Goal: Task Accomplishment & Management: Manage account settings

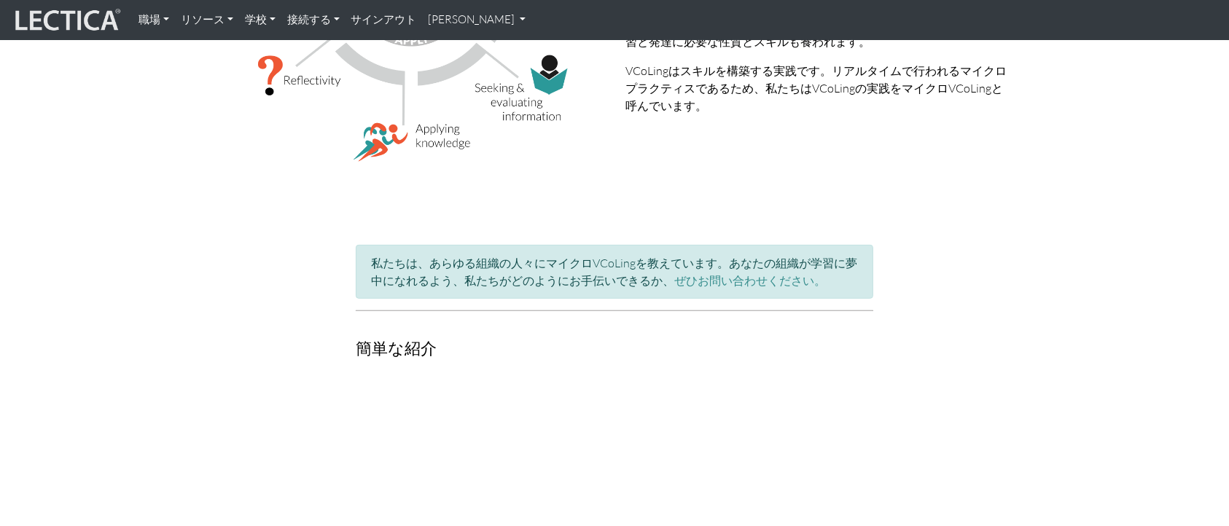
scroll to position [547, 0]
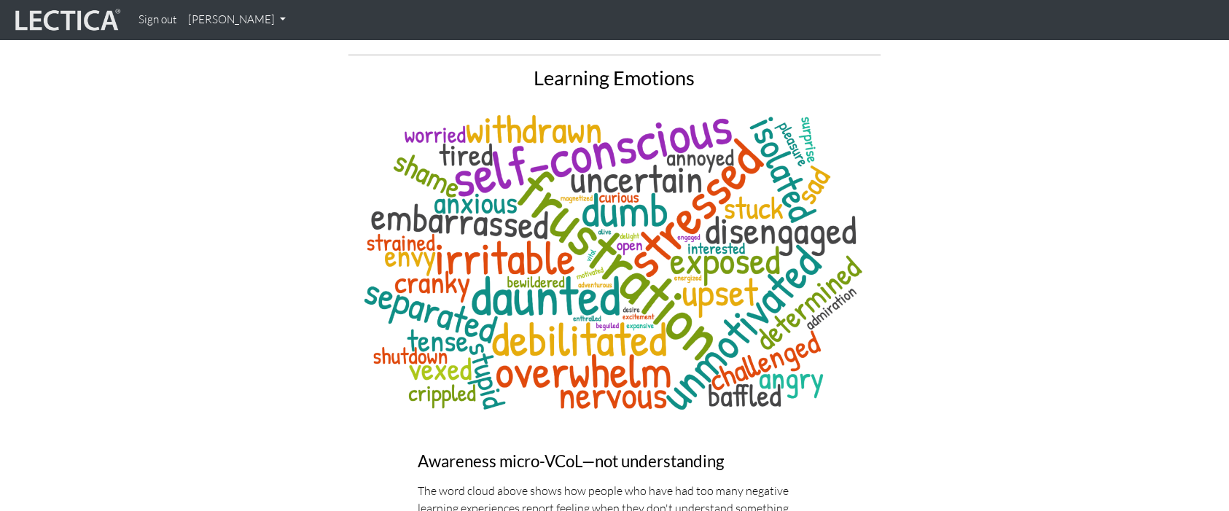
scroll to position [5927, 0]
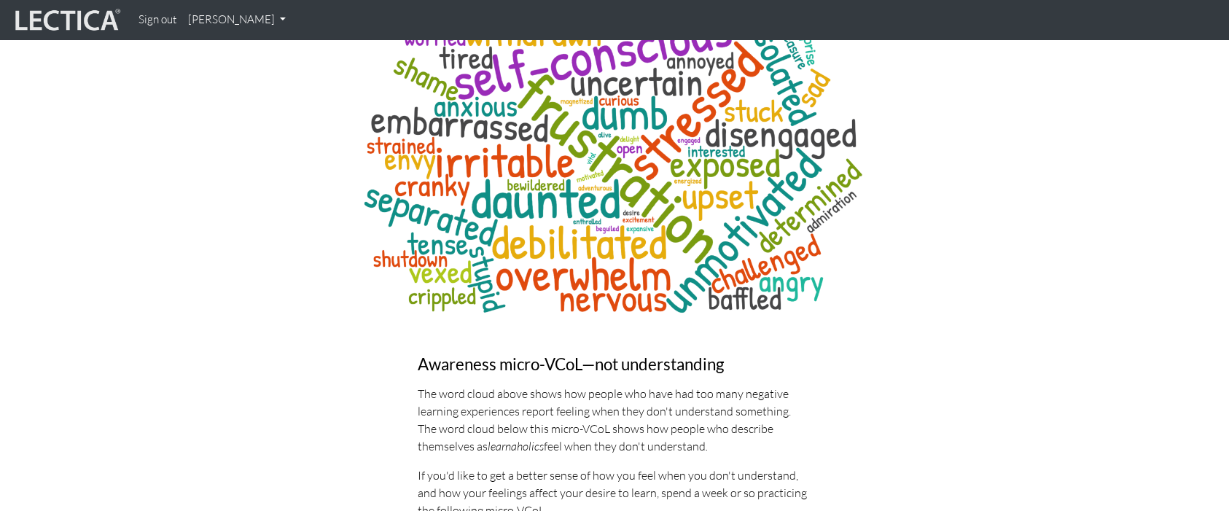
click at [96, 19] on img at bounding box center [66, 21] width 109 height 28
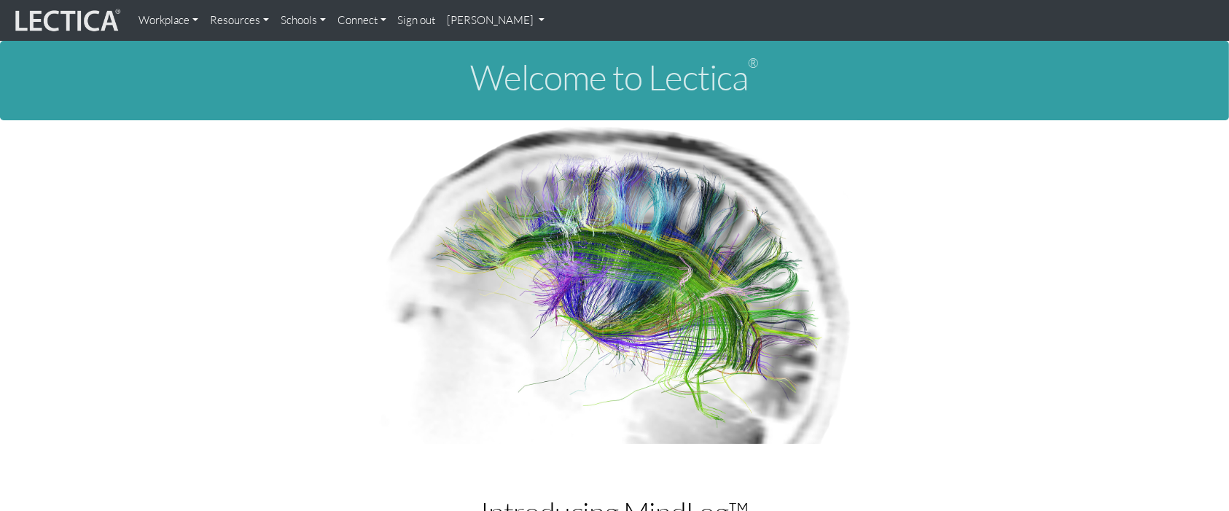
click at [478, 23] on link "[PERSON_NAME]" at bounding box center [496, 20] width 109 height 29
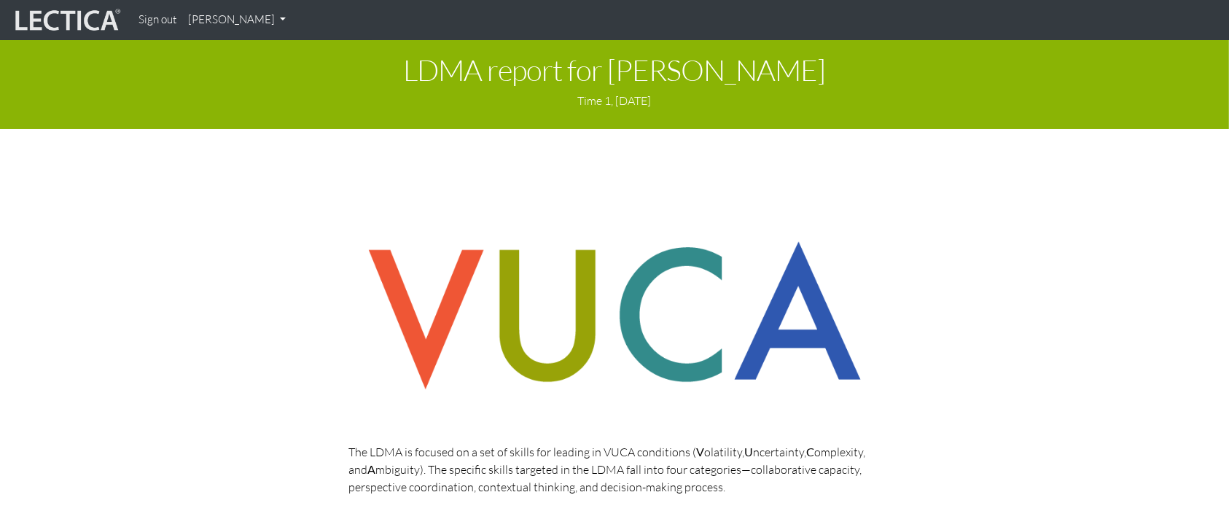
click at [49, 1] on nav "Sign out Makoto Aki My Profile" at bounding box center [614, 20] width 1229 height 40
click at [62, 32] on img at bounding box center [66, 21] width 109 height 28
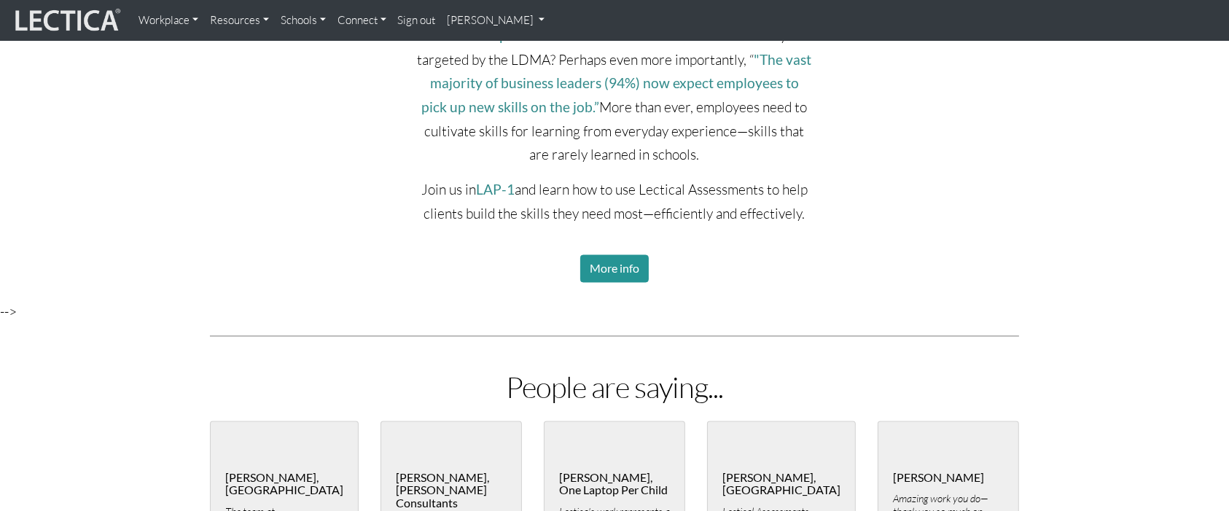
scroll to position [2550, 0]
